Goal: Task Accomplishment & Management: Complete application form

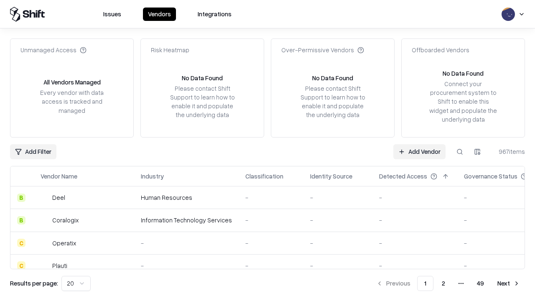
click at [420, 151] on link "Add Vendor" at bounding box center [420, 151] width 52 height 15
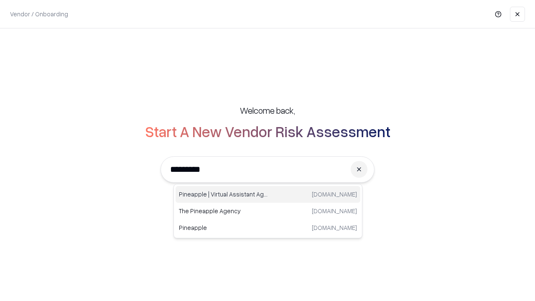
click at [268, 194] on div "Pineapple | Virtual Assistant Agency [DOMAIN_NAME]" at bounding box center [268, 194] width 185 height 17
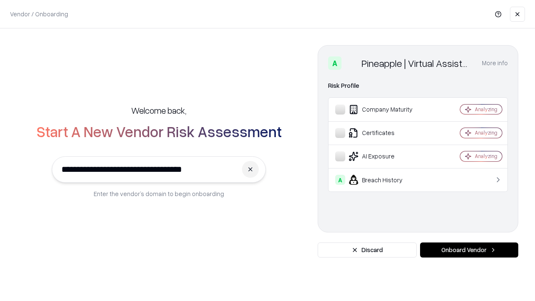
type input "**********"
click at [469, 250] on button "Onboard Vendor" at bounding box center [469, 250] width 98 height 15
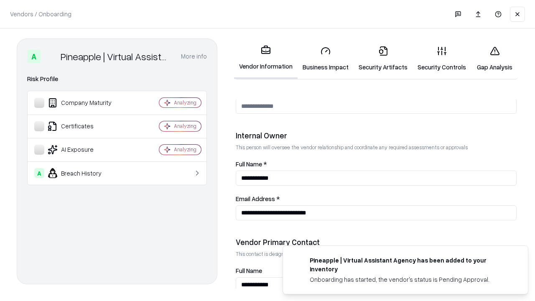
scroll to position [433, 0]
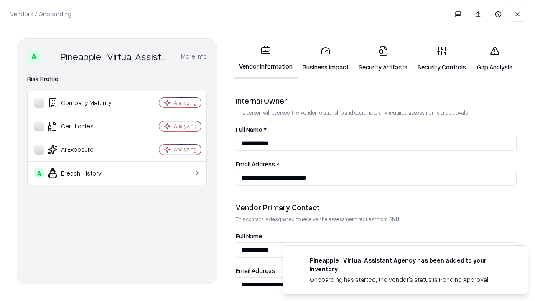
click at [383, 59] on link "Security Artifacts" at bounding box center [383, 58] width 59 height 39
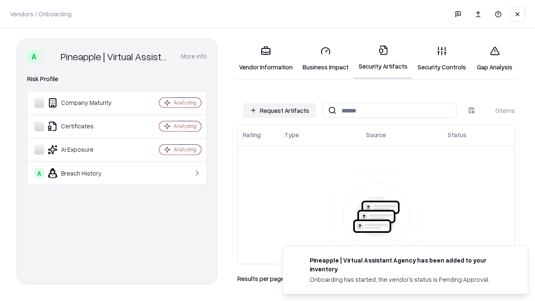
click at [280, 110] on button "Request Artifacts" at bounding box center [279, 110] width 73 height 15
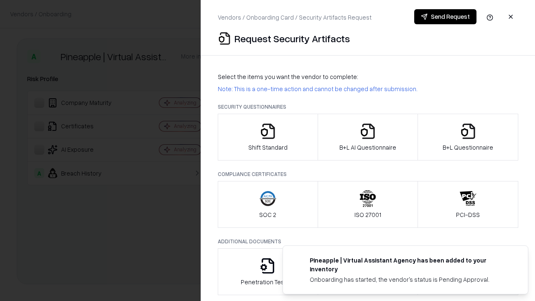
click at [468, 137] on icon "button" at bounding box center [468, 131] width 17 height 17
click at [368, 137] on icon "button" at bounding box center [368, 131] width 17 height 17
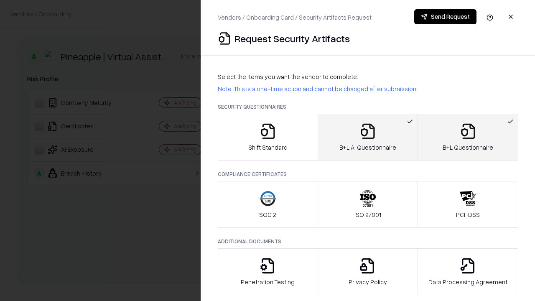
click at [445, 17] on button "Send Request" at bounding box center [446, 16] width 62 height 15
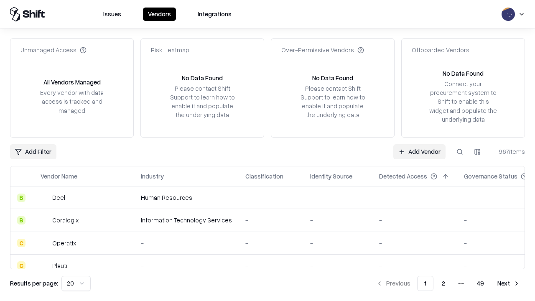
click at [420, 151] on link "Add Vendor" at bounding box center [420, 151] width 52 height 15
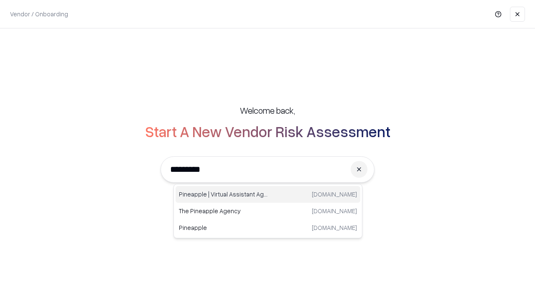
click at [268, 194] on div "Pineapple | Virtual Assistant Agency [DOMAIN_NAME]" at bounding box center [268, 194] width 185 height 17
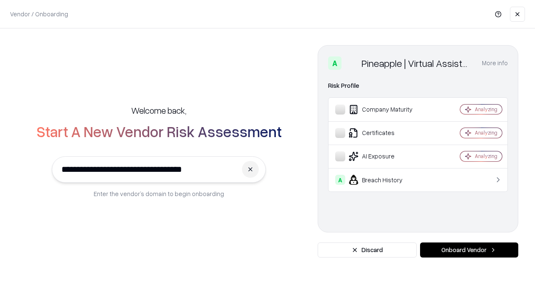
type input "**********"
click at [469, 250] on button "Onboard Vendor" at bounding box center [469, 250] width 98 height 15
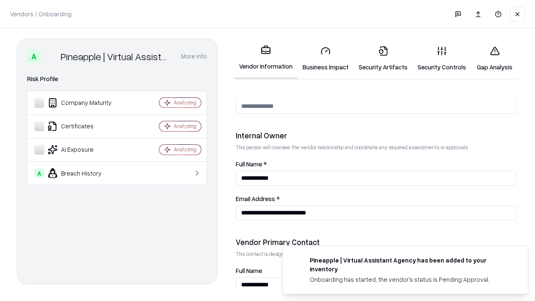
scroll to position [433, 0]
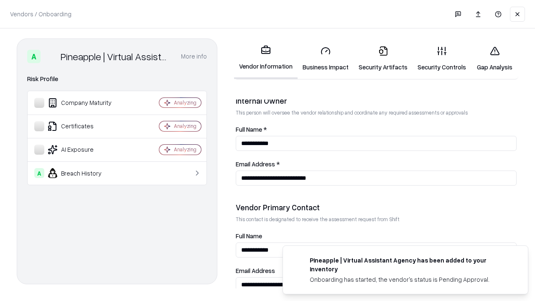
click at [495, 59] on link "Gap Analysis" at bounding box center [494, 58] width 47 height 39
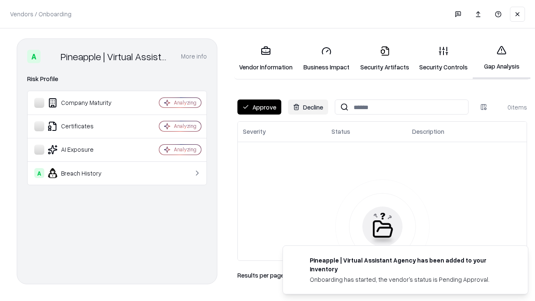
click at [259, 107] on button "Approve" at bounding box center [260, 107] width 44 height 15
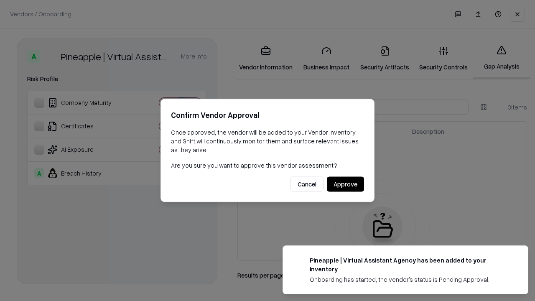
click at [345, 184] on button "Approve" at bounding box center [345, 184] width 37 height 15
